Goal: Task Accomplishment & Management: Complete application form

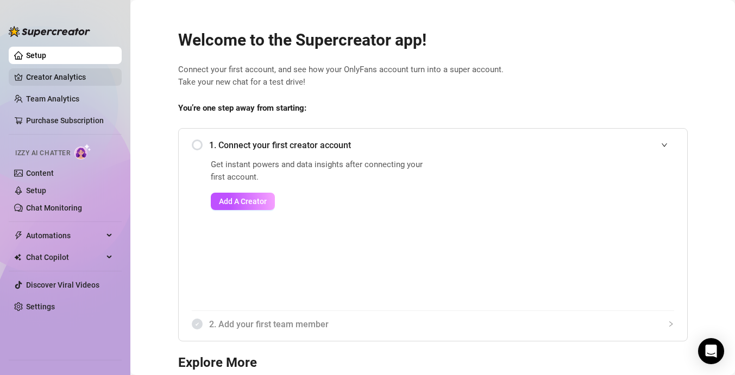
click at [62, 81] on link "Creator Analytics" at bounding box center [69, 76] width 87 height 17
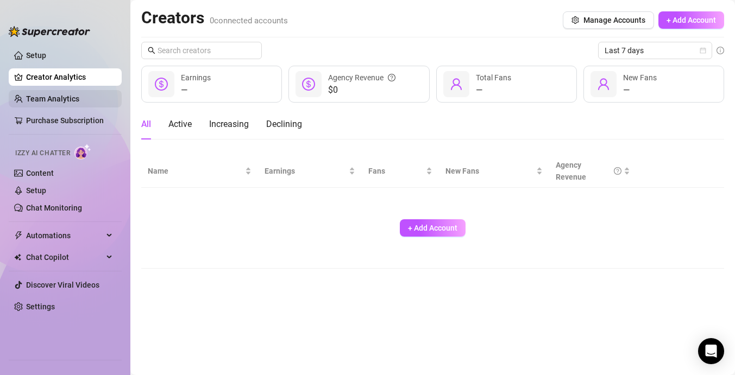
click at [59, 98] on link "Team Analytics" at bounding box center [52, 99] width 53 height 9
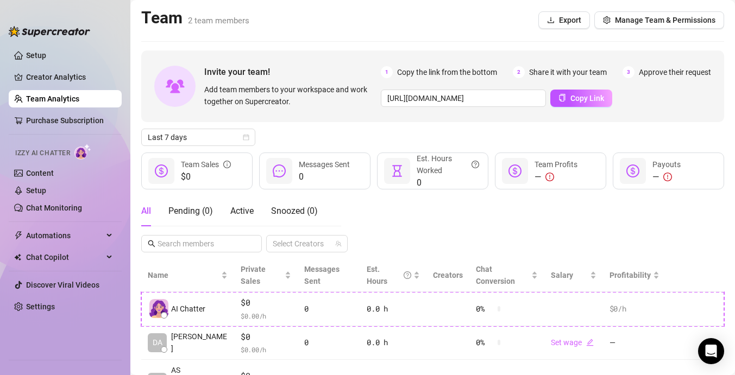
click at [308, 43] on main "Team 2 team members Export Manage Team & Permissions Invite your team! Add team…" at bounding box center [432, 219] width 605 height 438
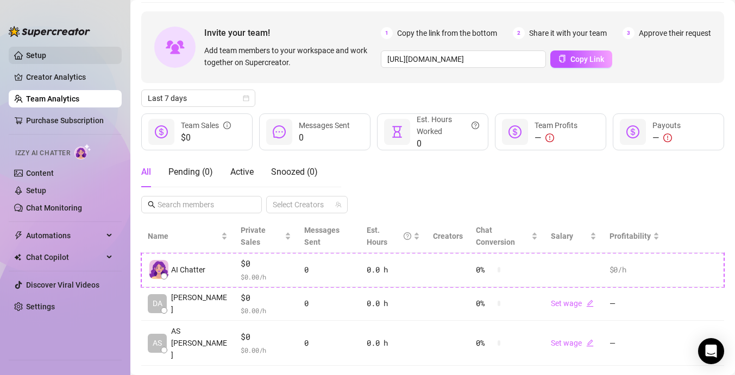
click at [46, 57] on link "Setup" at bounding box center [36, 55] width 20 height 9
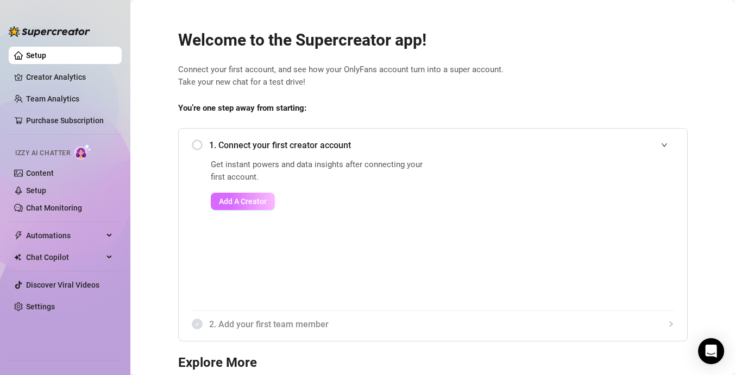
click at [256, 201] on span "Add A Creator" at bounding box center [243, 201] width 48 height 9
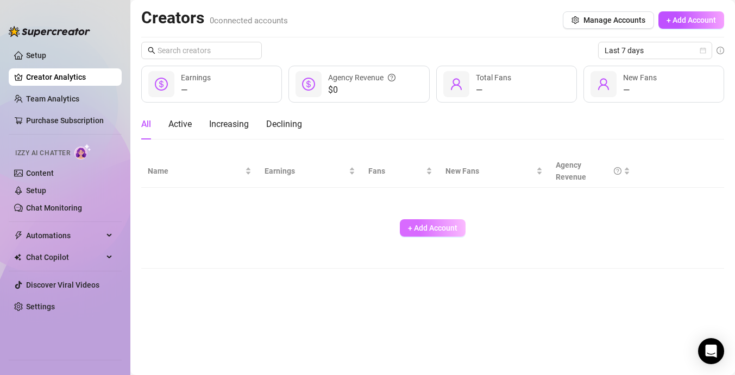
click at [437, 231] on span "+ Add Account" at bounding box center [432, 228] width 49 height 9
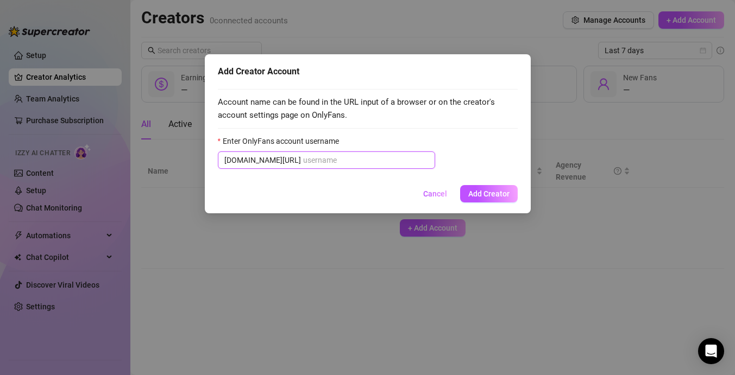
click at [305, 161] on input "Enter OnlyFans account username" at bounding box center [366, 160] width 126 height 12
paste input "@onlyping"
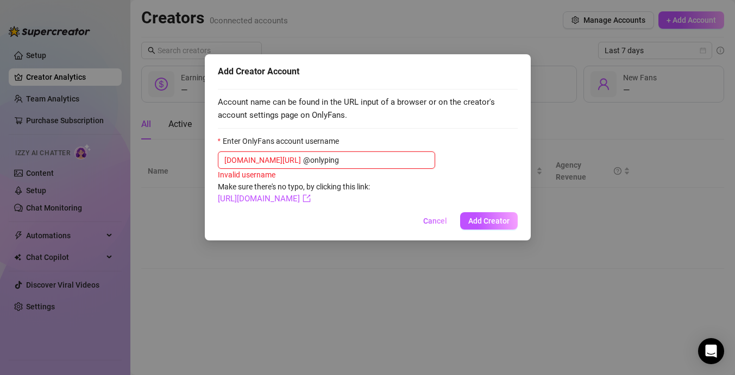
click at [303, 161] on input "@onlyping" at bounding box center [366, 160] width 126 height 12
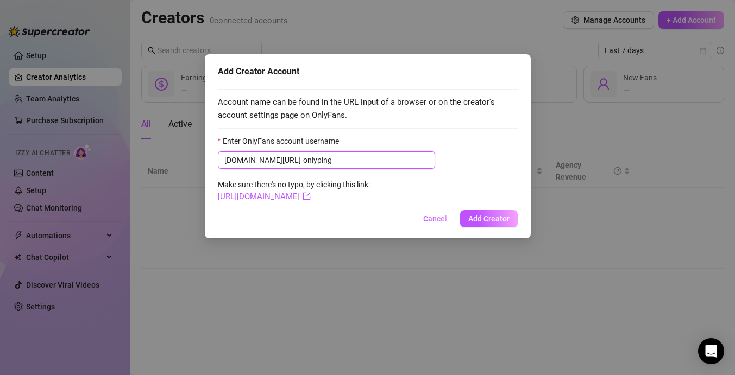
type input "onlyping"
click at [303, 162] on input "onlyping" at bounding box center [366, 160] width 126 height 12
click at [311, 198] on link "[URL][DOMAIN_NAME]" at bounding box center [264, 197] width 93 height 10
click at [272, 197] on link "[URL][DOMAIN_NAME]" at bounding box center [264, 197] width 93 height 10
click at [499, 221] on span "Add Creator" at bounding box center [488, 219] width 41 height 9
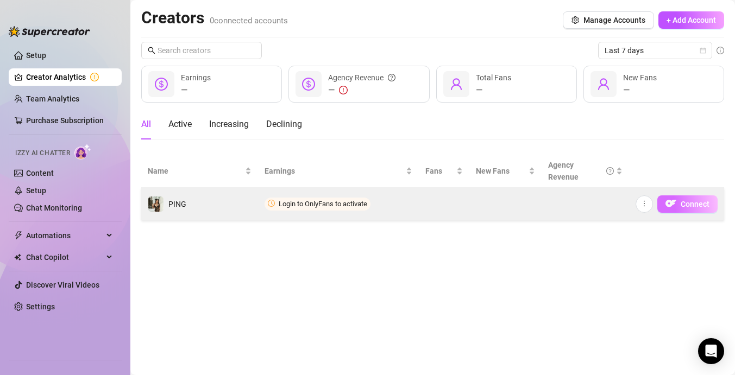
click at [681, 203] on span "Connect" at bounding box center [695, 204] width 29 height 9
